Goal: Information Seeking & Learning: Compare options

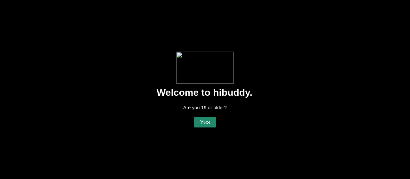
click at [204, 123] on flt-glass-pane at bounding box center [205, 89] width 410 height 179
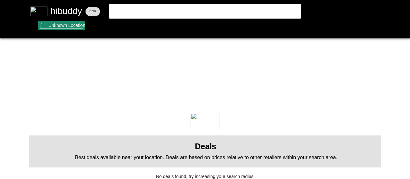
drag, startPoint x: 77, startPoint y: 28, endPoint x: 73, endPoint y: 26, distance: 5.2
click at [73, 26] on flt-glass-pane at bounding box center [205, 89] width 410 height 179
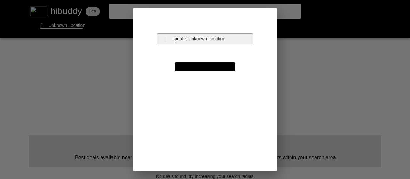
click at [200, 39] on flt-glass-pane at bounding box center [205, 89] width 410 height 179
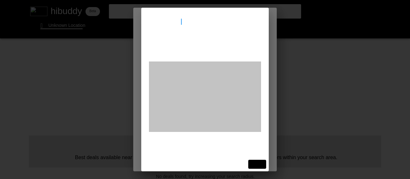
type input "[STREET_ADDRESS]"
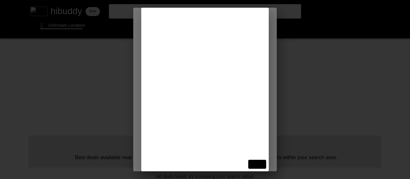
click at [194, 46] on flt-glass-pane at bounding box center [205, 89] width 410 height 179
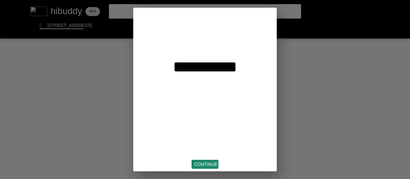
drag, startPoint x: 209, startPoint y: 164, endPoint x: 209, endPoint y: 160, distance: 3.8
click at [209, 163] on flt-glass-pane at bounding box center [205, 89] width 410 height 179
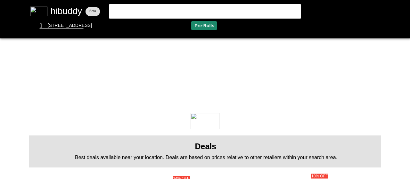
click at [205, 26] on flt-glass-pane at bounding box center [205, 89] width 410 height 179
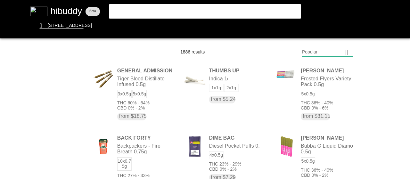
click at [333, 52] on flt-glass-pane at bounding box center [205, 89] width 410 height 179
click at [326, 65] on flt-glass-pane at bounding box center [205, 89] width 410 height 179
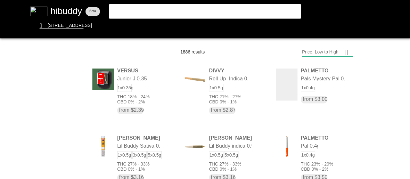
click at [327, 47] on flt-glass-pane at bounding box center [205, 89] width 410 height 179
click at [384, 90] on flt-glass-pane at bounding box center [205, 89] width 410 height 179
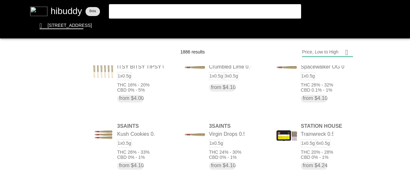
click at [315, 53] on flt-glass-pane at bounding box center [205, 89] width 410 height 179
click at [305, 143] on flt-glass-pane at bounding box center [205, 89] width 410 height 179
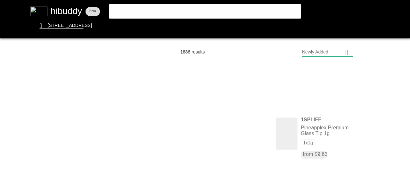
drag, startPoint x: 327, startPoint y: 86, endPoint x: 316, endPoint y: 85, distance: 10.2
click at [326, 85] on flt-glass-pane at bounding box center [205, 89] width 410 height 179
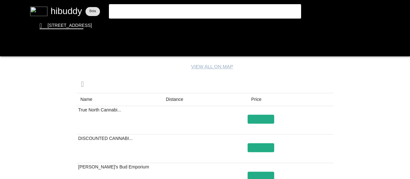
click at [181, 100] on flt-glass-pane at bounding box center [205, 89] width 410 height 179
click at [11, 52] on flt-glass-pane at bounding box center [205, 89] width 410 height 179
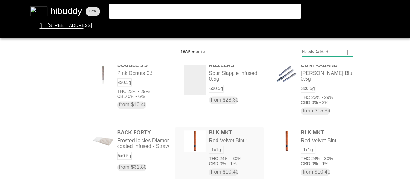
click at [251, 148] on flt-glass-pane at bounding box center [205, 89] width 410 height 179
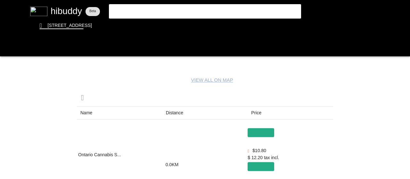
click at [168, 109] on flt-glass-pane at bounding box center [205, 89] width 410 height 179
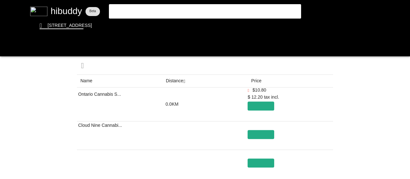
click at [15, 48] on flt-glass-pane at bounding box center [205, 89] width 410 height 179
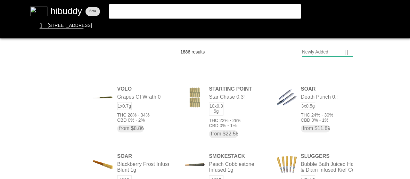
click at [149, 102] on flt-glass-pane at bounding box center [205, 89] width 410 height 179
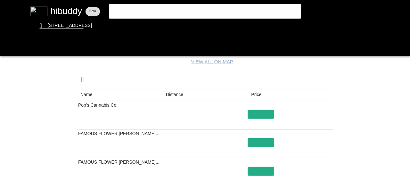
click at [172, 93] on flt-glass-pane at bounding box center [205, 89] width 410 height 179
click at [257, 92] on flt-glass-pane at bounding box center [205, 89] width 410 height 179
click at [259, 92] on flt-glass-pane at bounding box center [205, 89] width 410 height 179
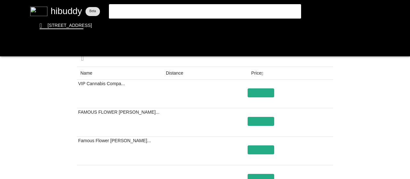
click at [178, 77] on flt-glass-pane at bounding box center [205, 89] width 410 height 179
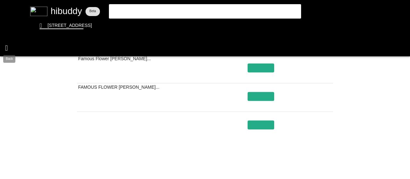
click at [14, 48] on flt-glass-pane at bounding box center [205, 89] width 410 height 179
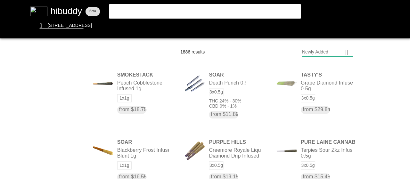
click at [317, 48] on flt-glass-pane at bounding box center [205, 89] width 410 height 179
click at [315, 47] on flt-glass-pane at bounding box center [205, 89] width 410 height 179
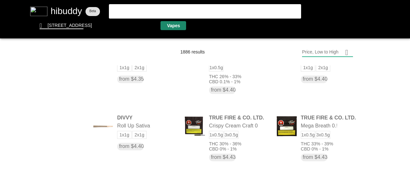
click at [167, 28] on flt-glass-pane at bounding box center [205, 89] width 410 height 179
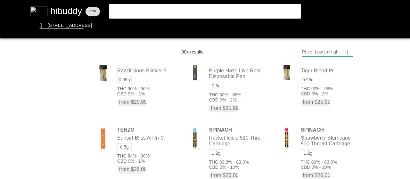
click at [181, 97] on flt-glass-pane at bounding box center [205, 89] width 410 height 179
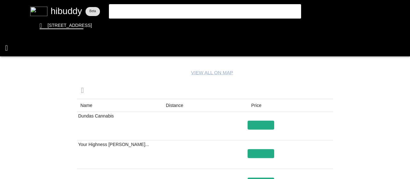
click at [4, 44] on flt-glass-pane at bounding box center [205, 89] width 410 height 179
